Goal: Task Accomplishment & Management: Use online tool/utility

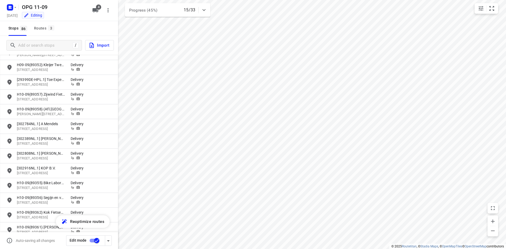
scroll to position [563, 0]
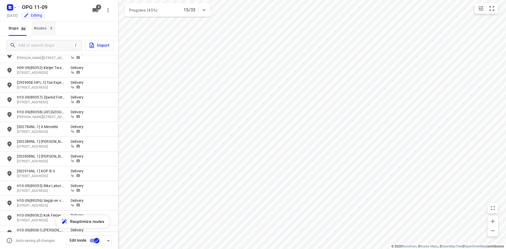
click at [44, 31] on div "Routes 3" at bounding box center [45, 28] width 22 height 7
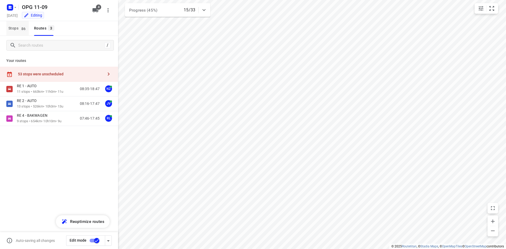
click at [18, 33] on button "Stops 86" at bounding box center [17, 28] width 22 height 15
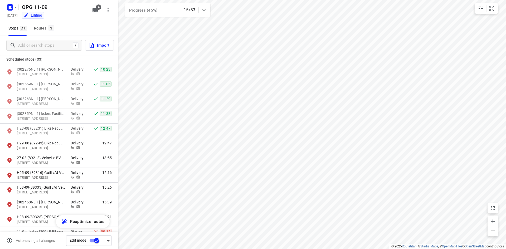
scroll to position [790, 0]
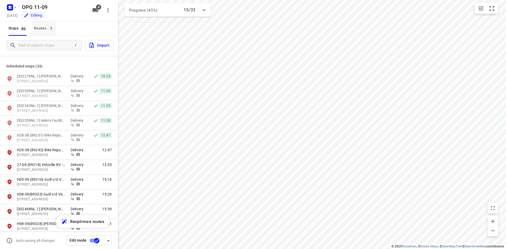
click at [46, 30] on div "Routes 3" at bounding box center [45, 28] width 22 height 7
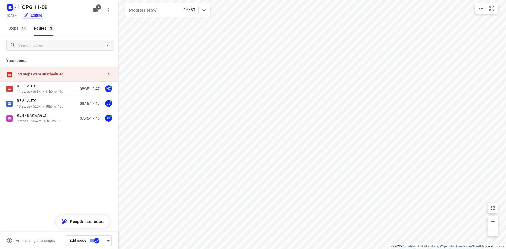
click at [11, 8] on icon "button" at bounding box center [10, 7] width 1 height 1
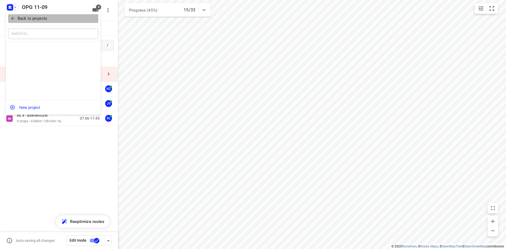
click at [14, 19] on icon "button" at bounding box center [12, 18] width 3 height 3
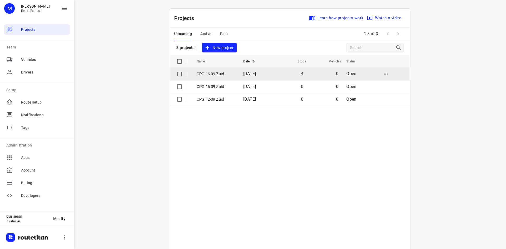
click at [214, 79] on td "OPG 16-09 Zuid" at bounding box center [215, 74] width 48 height 13
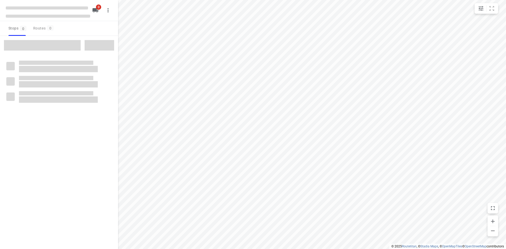
type input "distance"
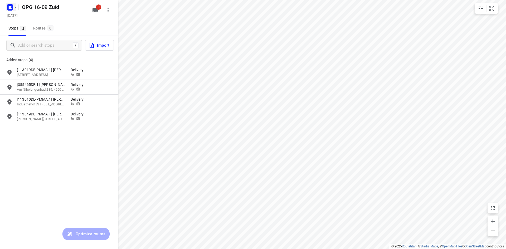
click at [11, 6] on rect "button" at bounding box center [10, 7] width 6 height 6
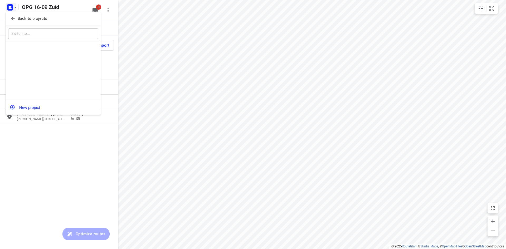
click at [15, 19] on icon "button" at bounding box center [12, 18] width 5 height 5
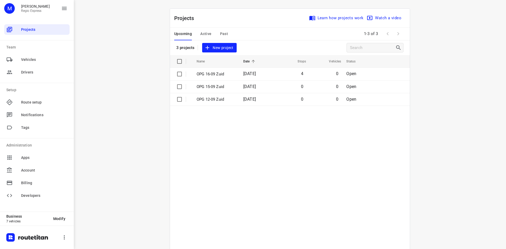
click at [208, 32] on span "Active" at bounding box center [205, 34] width 11 height 7
